Goal: Use online tool/utility: Utilize a website feature to perform a specific function

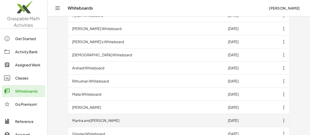
scroll to position [196, 0]
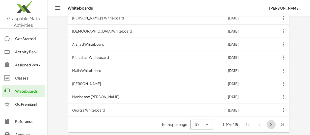
click at [272, 124] on icon "Next page" at bounding box center [271, 125] width 6 height 6
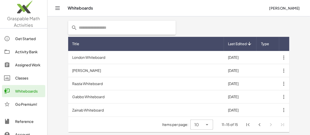
scroll to position [116, 0]
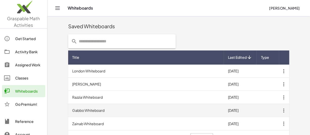
click at [92, 111] on td "Gabbo Whiteboard" at bounding box center [146, 110] width 156 height 13
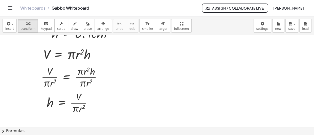
scroll to position [2577, 0]
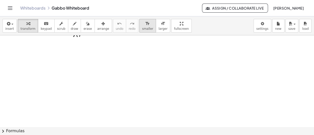
click at [142, 28] on span "smaller" at bounding box center [147, 29] width 11 height 4
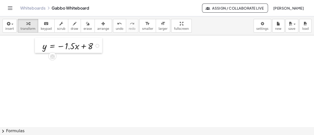
drag, startPoint x: 107, startPoint y: 88, endPoint x: 38, endPoint y: 45, distance: 80.8
click at [38, 45] on div at bounding box center [39, 45] width 8 height 15
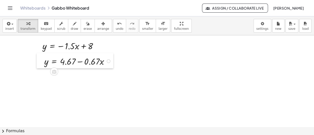
drag, startPoint x: 116, startPoint y: 104, endPoint x: 39, endPoint y: 63, distance: 86.8
click at [39, 63] on div at bounding box center [41, 60] width 8 height 15
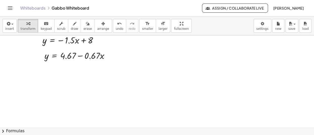
scroll to position [2593, 0]
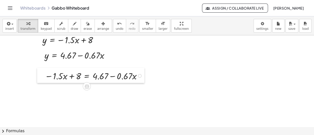
drag, startPoint x: 134, startPoint y: 112, endPoint x: 38, endPoint y: 81, distance: 100.8
click at [38, 81] on div at bounding box center [41, 75] width 8 height 15
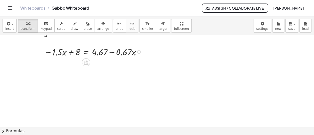
scroll to position [2618, 0]
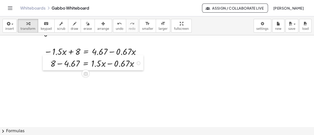
drag, startPoint x: 73, startPoint y: 89, endPoint x: 48, endPoint y: 64, distance: 35.7
click at [48, 64] on div at bounding box center [47, 62] width 8 height 15
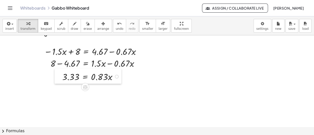
drag, startPoint x: 81, startPoint y: 105, endPoint x: 63, endPoint y: 79, distance: 31.4
click at [62, 79] on div at bounding box center [59, 75] width 8 height 15
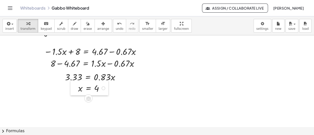
drag, startPoint x: 81, startPoint y: 113, endPoint x: 76, endPoint y: 91, distance: 21.8
click at [76, 91] on div at bounding box center [75, 87] width 8 height 15
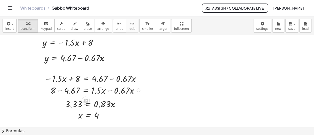
scroll to position [2591, 0]
click at [40, 59] on div at bounding box center [39, 57] width 8 height 15
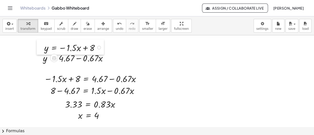
drag, startPoint x: 37, startPoint y: 45, endPoint x: 39, endPoint y: 51, distance: 5.4
click at [39, 51] on div at bounding box center [41, 46] width 8 height 15
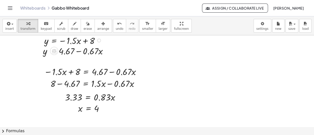
scroll to position [2598, 0]
click at [295, 24] on span "button" at bounding box center [294, 24] width 2 height 1
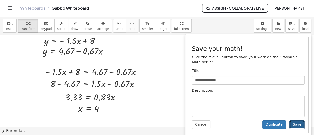
click at [299, 121] on button "Save" at bounding box center [296, 125] width 15 height 9
